Goal: Communication & Community: Answer question/provide support

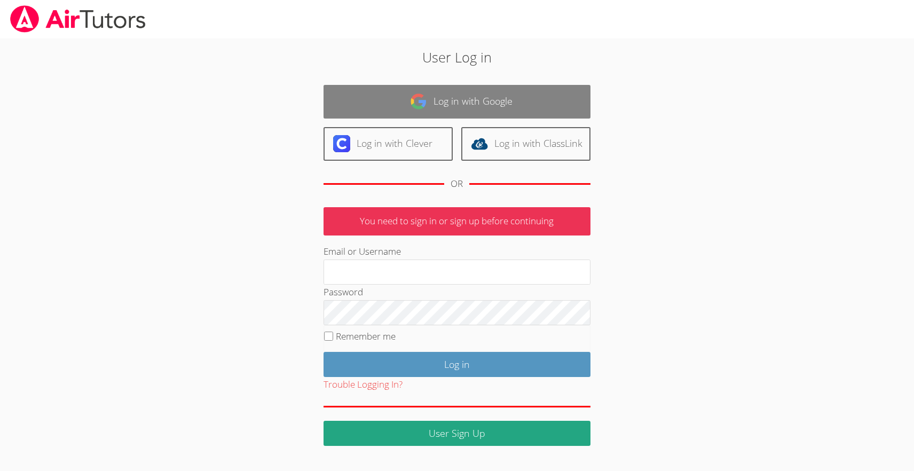
click at [452, 89] on link "Log in with Google" at bounding box center [457, 102] width 267 height 34
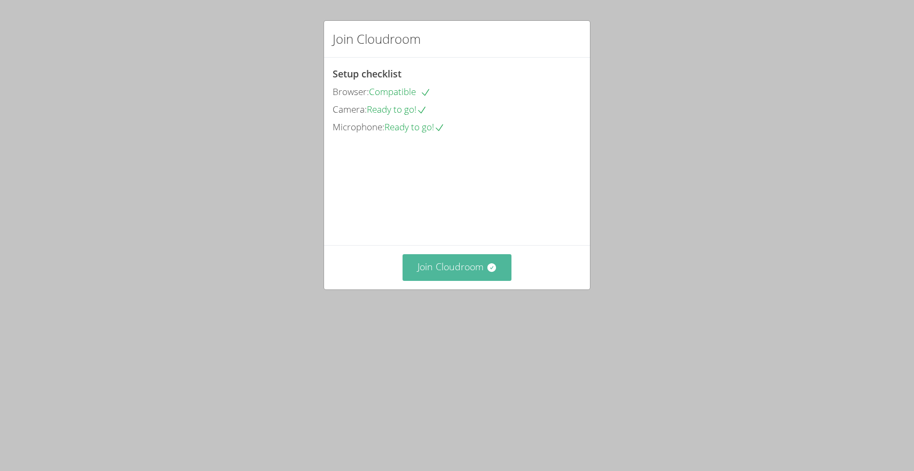
click at [448, 280] on button "Join Cloudroom" at bounding box center [457, 267] width 109 height 26
click at [431, 280] on button "Join Cloudroom" at bounding box center [457, 267] width 109 height 26
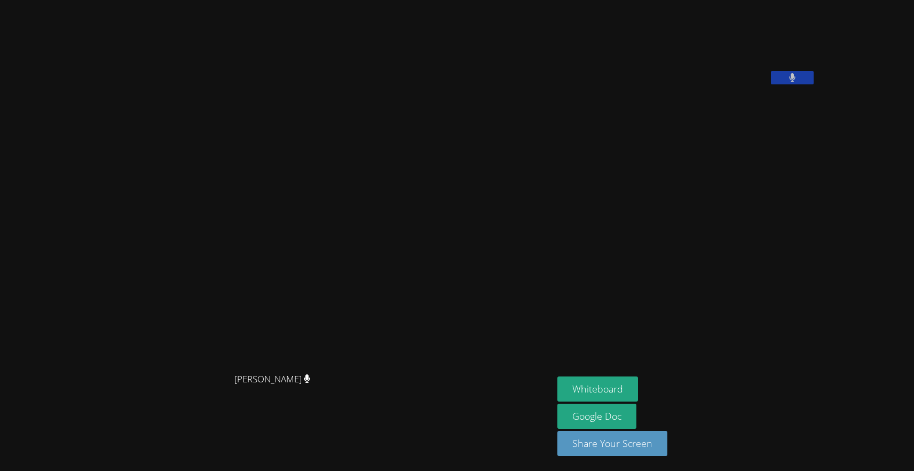
click at [549, 45] on div "[PERSON_NAME] [PERSON_NAME]" at bounding box center [276, 235] width 545 height 462
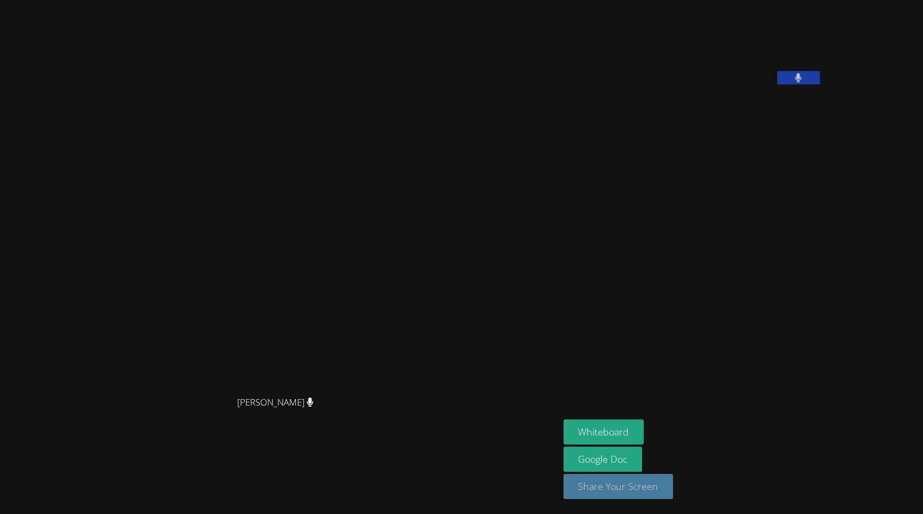
click at [660, 470] on button "Share Your Screen" at bounding box center [618, 486] width 110 height 25
